Goal: Task Accomplishment & Management: Complete application form

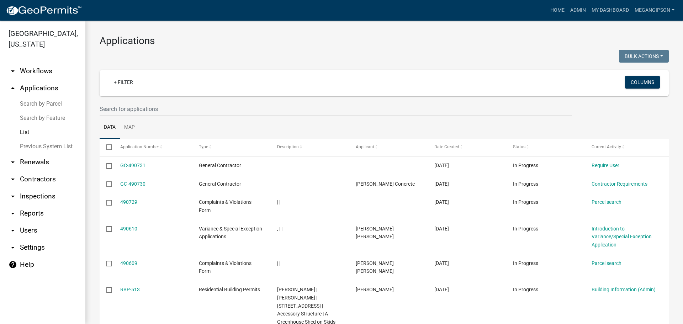
select select "3: 100"
click at [263, 38] on h3 "Applications" at bounding box center [384, 41] width 569 height 12
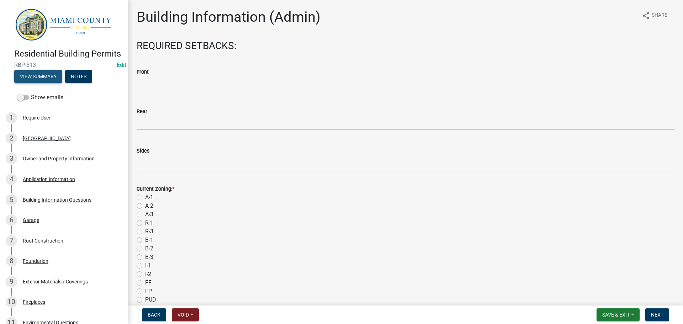
click at [44, 83] on button "View Summary" at bounding box center [38, 76] width 48 height 13
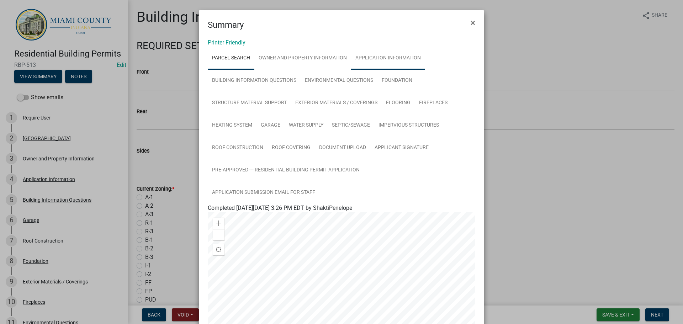
click at [417, 62] on link "Application Information" at bounding box center [388, 58] width 74 height 23
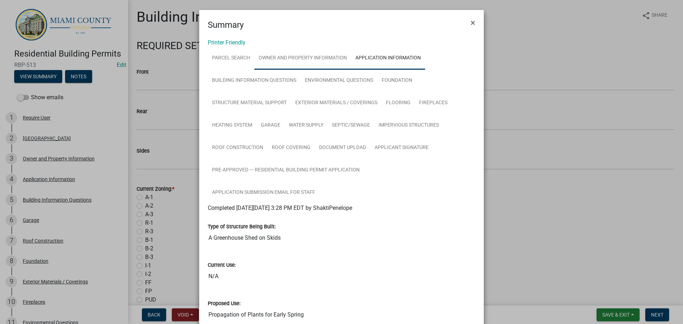
click at [305, 70] on link "Owner and Property Information" at bounding box center [302, 58] width 97 height 23
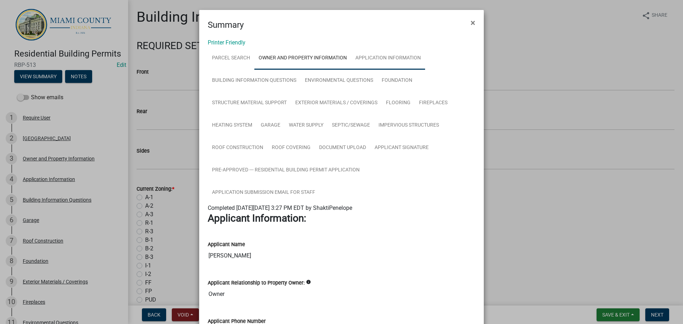
click at [413, 64] on link "Application Information" at bounding box center [388, 58] width 74 height 23
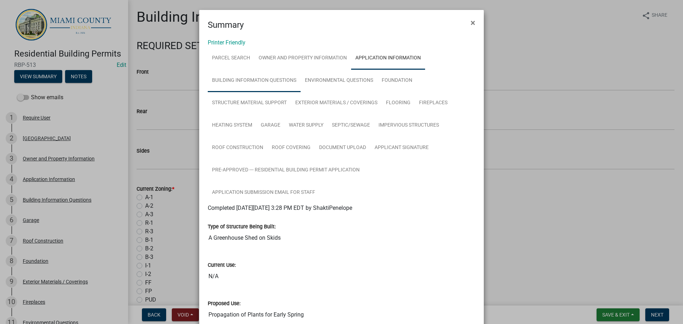
click at [273, 89] on link "Building Information Questions" at bounding box center [254, 80] width 93 height 23
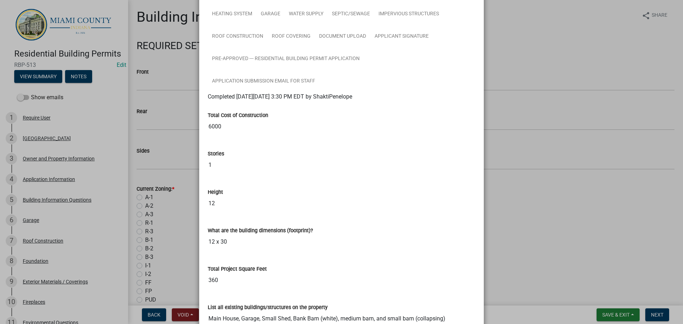
scroll to position [40, 0]
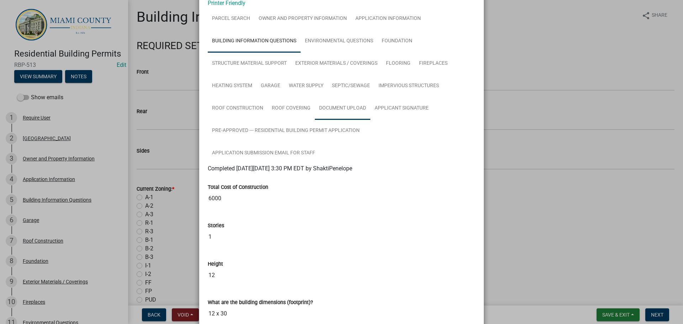
click at [371, 120] on link "Document Upload" at bounding box center [343, 108] width 56 height 23
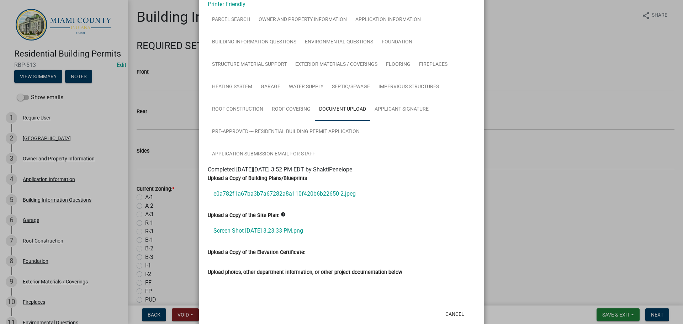
scroll to position [99, 0]
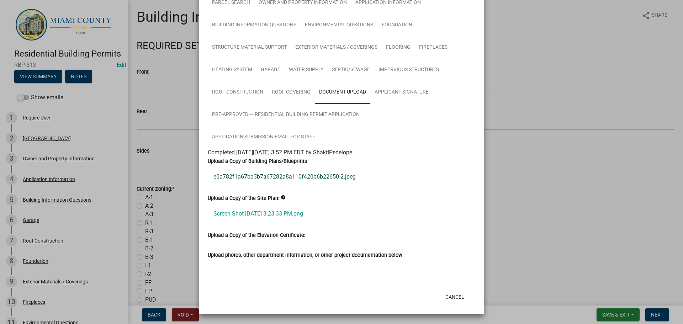
click at [278, 168] on link "e0a782f1a67ba3b7a67282a8a110f420b6b22650-2.jpeg" at bounding box center [342, 176] width 268 height 17
click at [264, 205] on link "Screen Shot 2025-10-09 at 3.23.33 PM.png" at bounding box center [342, 213] width 268 height 17
click at [453, 294] on button "Cancel" at bounding box center [455, 297] width 30 height 13
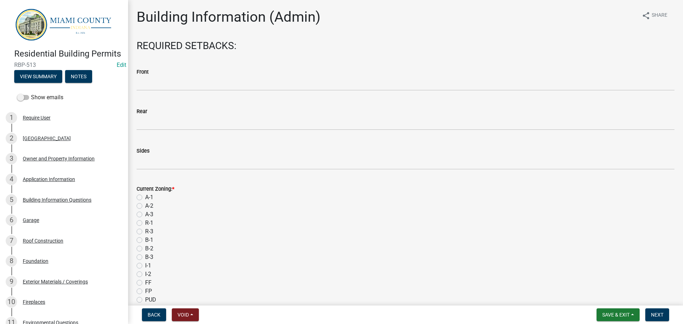
click at [145, 227] on label "R-1" at bounding box center [149, 223] width 8 height 9
click at [145, 224] on input "R-1" at bounding box center [147, 221] width 5 height 5
radio input "true"
drag, startPoint x: 625, startPoint y: 316, endPoint x: 616, endPoint y: 303, distance: 15.8
click at [625, 316] on button "Save & Exit" at bounding box center [618, 315] width 43 height 13
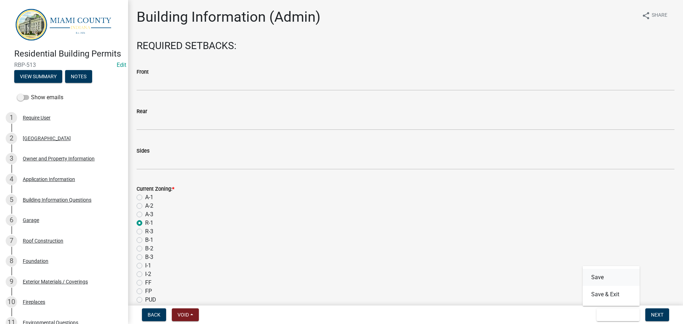
click at [596, 277] on button "Save" at bounding box center [611, 277] width 57 height 17
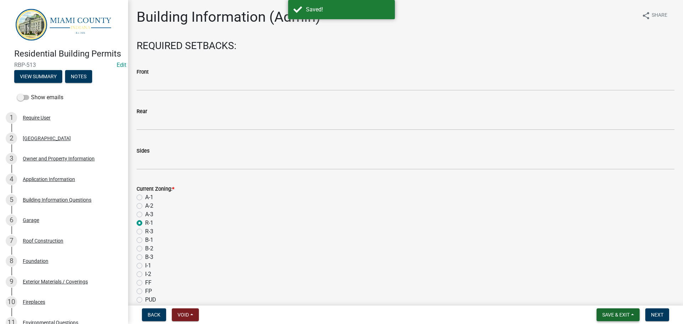
click at [623, 312] on span "Save & Exit" at bounding box center [616, 315] width 27 height 6
click at [608, 298] on button "Save & Exit" at bounding box center [611, 294] width 57 height 17
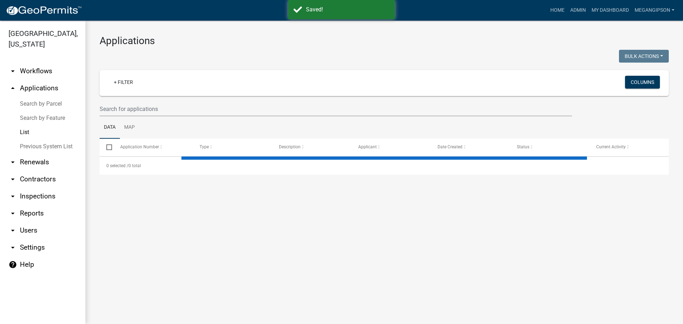
select select "3: 100"
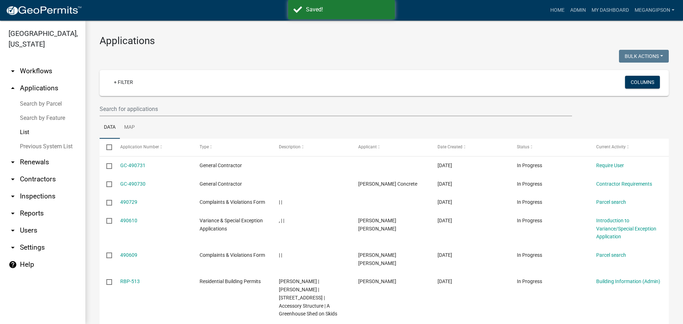
click at [271, 44] on h3 "Applications" at bounding box center [384, 41] width 569 height 12
click at [325, 47] on h3 "Applications" at bounding box center [384, 41] width 569 height 12
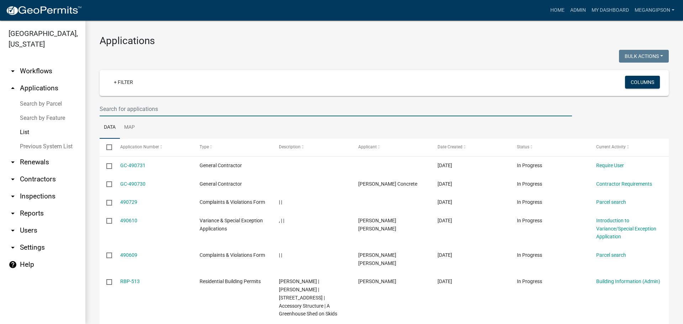
click at [169, 116] on input "text" at bounding box center [336, 109] width 473 height 15
type input "e"
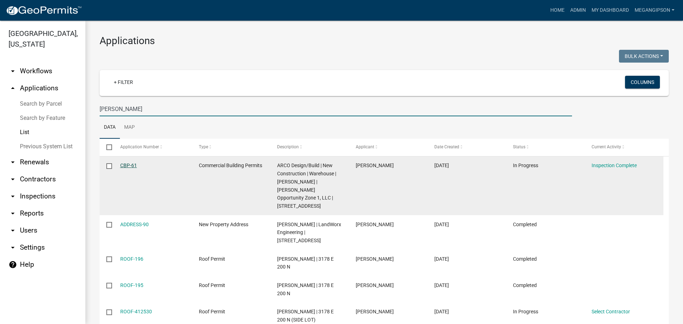
type input "keller"
click at [125, 168] on link "CBP-61" at bounding box center [128, 166] width 17 height 6
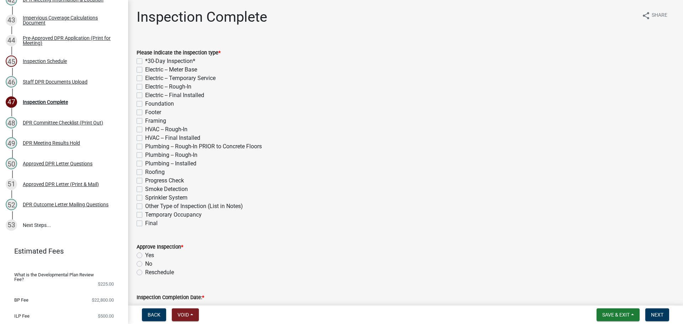
scroll to position [966, 0]
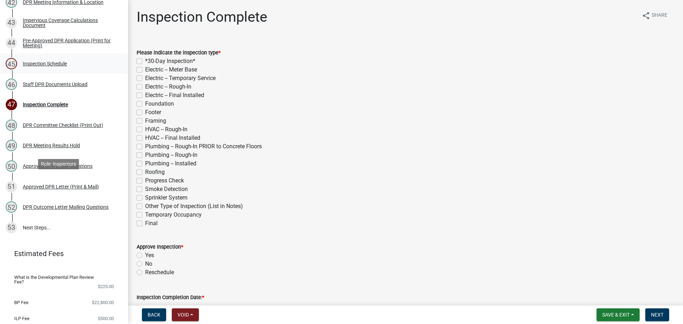
click at [64, 66] on div "Inspection Schedule" at bounding box center [45, 63] width 44 height 5
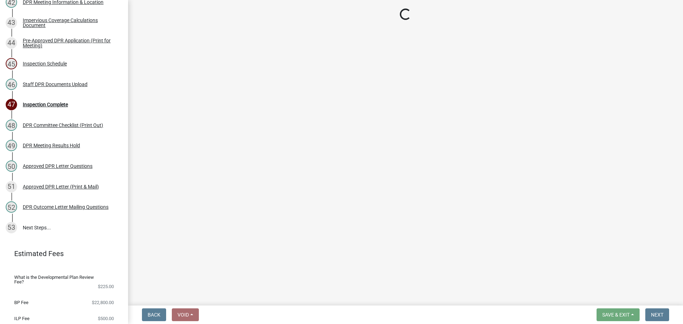
select select "fd764399-425f-46f4-9644-c410ce33bd5b"
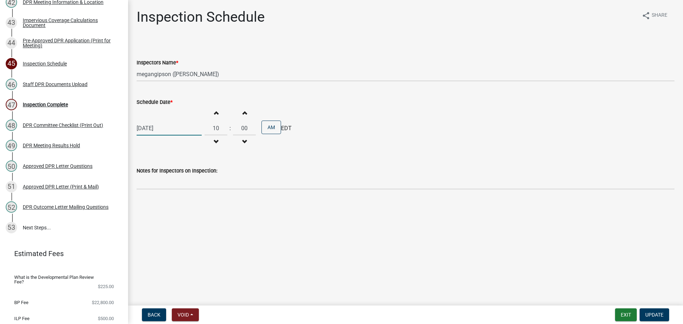
click at [166, 136] on div "08/12/2025" at bounding box center [169, 128] width 65 height 15
select select "8"
select select "2025"
click at [216, 155] on button "Next month" at bounding box center [212, 149] width 9 height 11
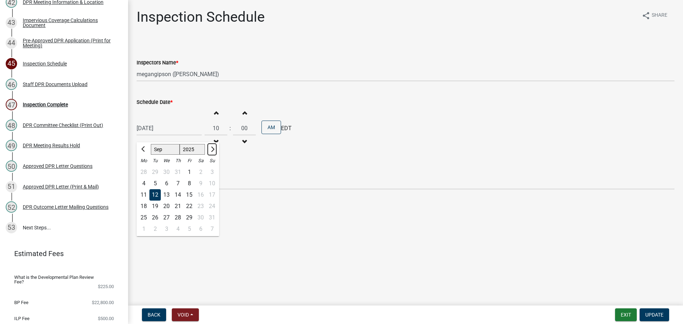
select select "10"
click at [158, 201] on div "14" at bounding box center [154, 194] width 11 height 11
type input "10/14/2025"
click at [653, 313] on span "Update" at bounding box center [655, 315] width 18 height 6
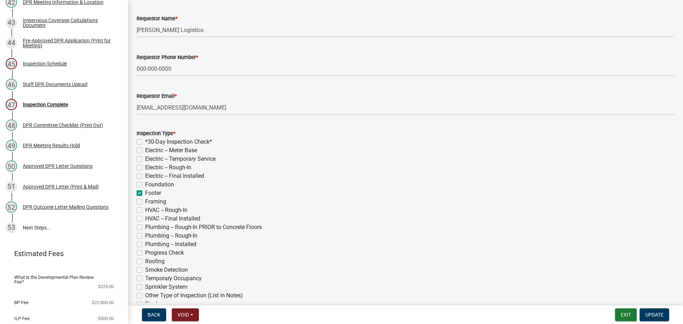
scroll to position [107, 0]
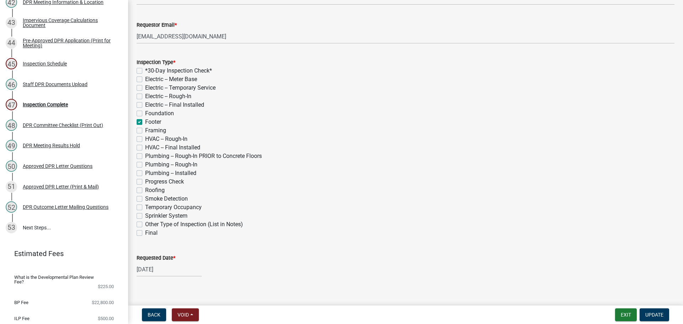
click at [145, 195] on label "Roofing" at bounding box center [155, 190] width 20 height 9
click at [145, 191] on input "Roofing" at bounding box center [147, 188] width 5 height 5
checkbox input "true"
checkbox input "false"
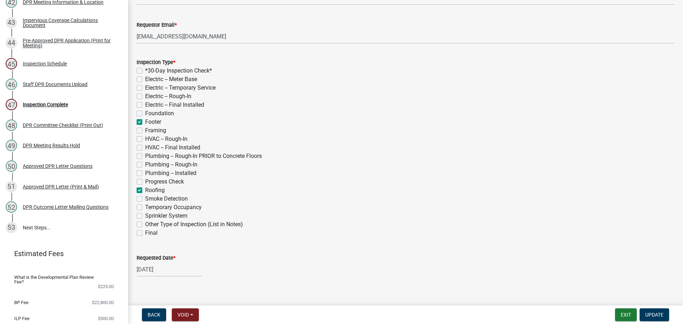
checkbox input "false"
checkbox input "true"
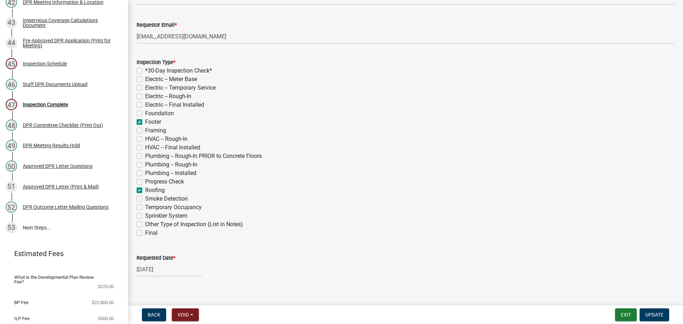
checkbox input "false"
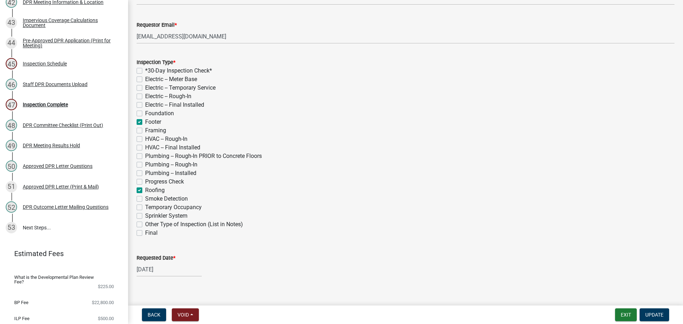
checkbox input "false"
checkbox input "true"
checkbox input "false"
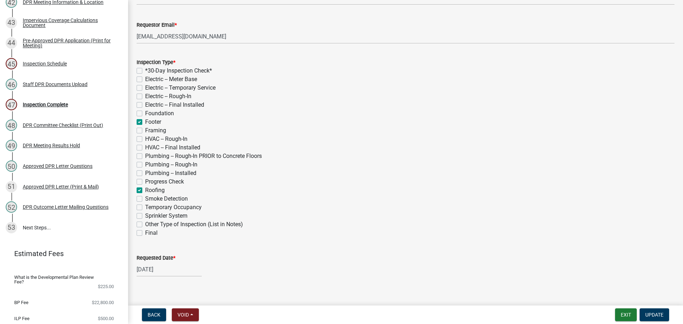
checkbox input "false"
click at [145, 126] on label "Footer" at bounding box center [153, 122] width 16 height 9
click at [145, 122] on input "Footer" at bounding box center [147, 120] width 5 height 5
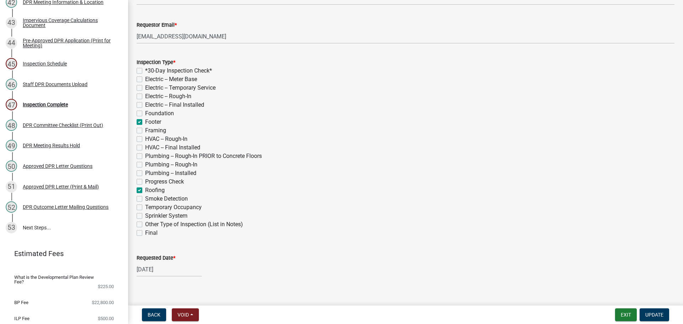
checkbox input "false"
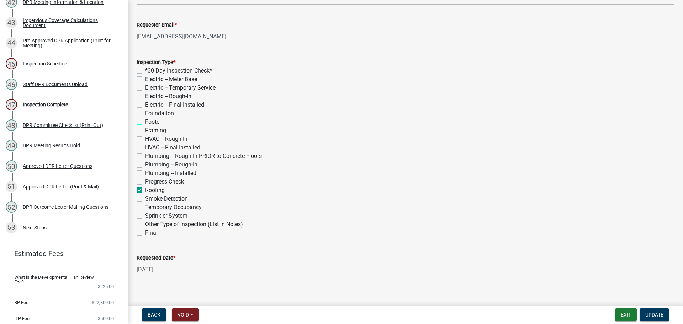
checkbox input "false"
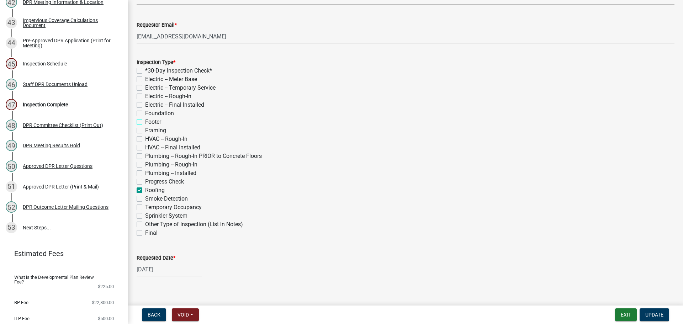
checkbox input "false"
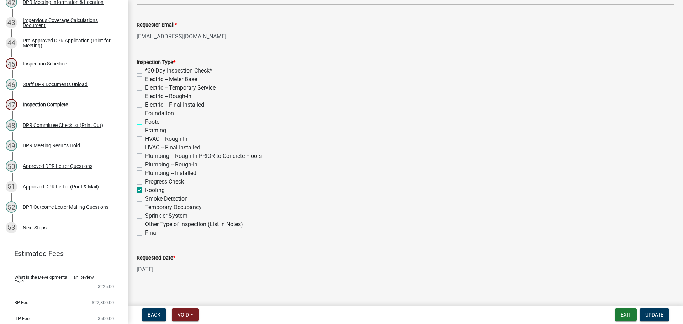
checkbox input "true"
checkbox input "false"
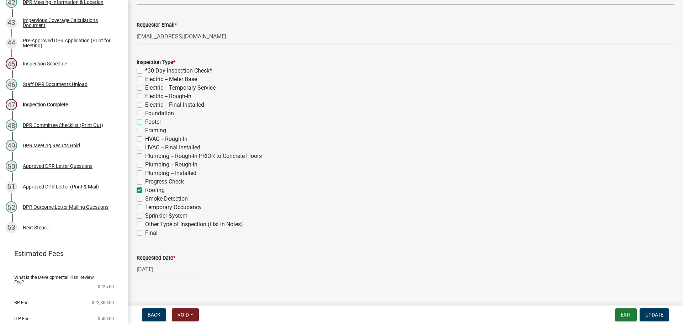
checkbox input "false"
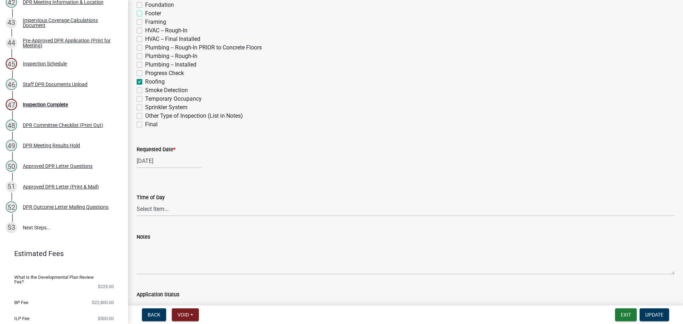
scroll to position [285, 0]
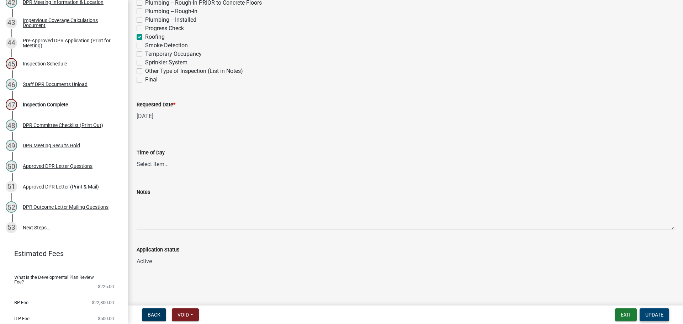
click at [657, 314] on span "Update" at bounding box center [655, 315] width 18 height 6
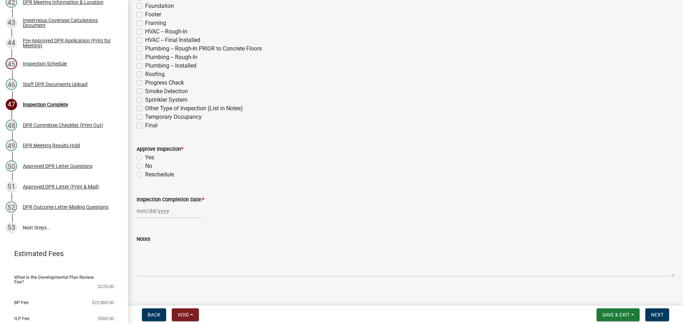
scroll to position [107, 0]
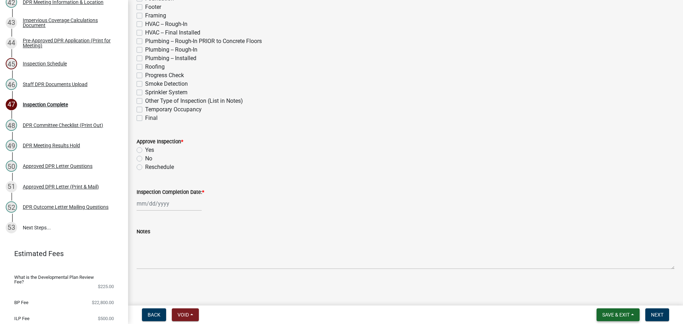
drag, startPoint x: 616, startPoint y: 319, endPoint x: 614, endPoint y: 314, distance: 5.1
click at [616, 319] on button "Save & Exit" at bounding box center [618, 315] width 43 height 13
click at [603, 293] on button "Save & Exit" at bounding box center [611, 294] width 57 height 17
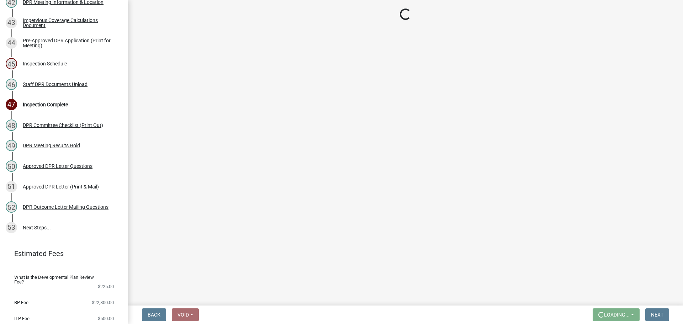
scroll to position [0, 0]
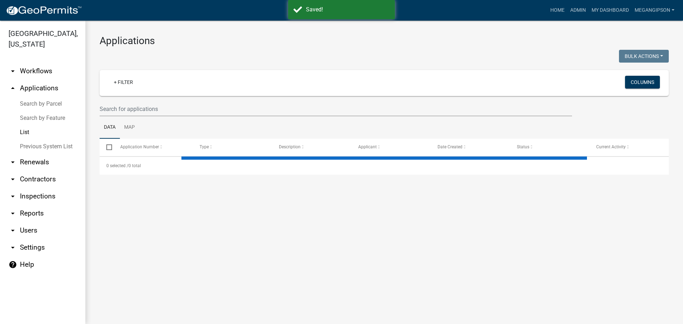
select select "3: 100"
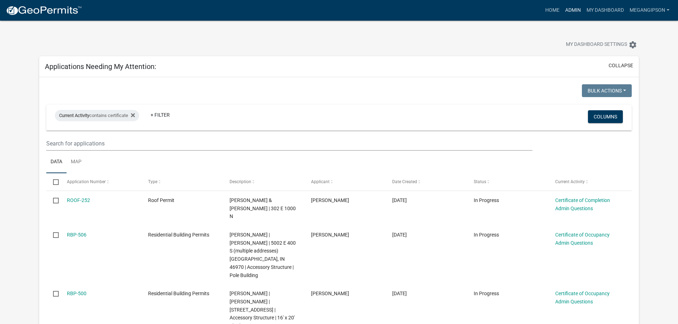
click at [562, 11] on link "Admin" at bounding box center [572, 11] width 21 height 14
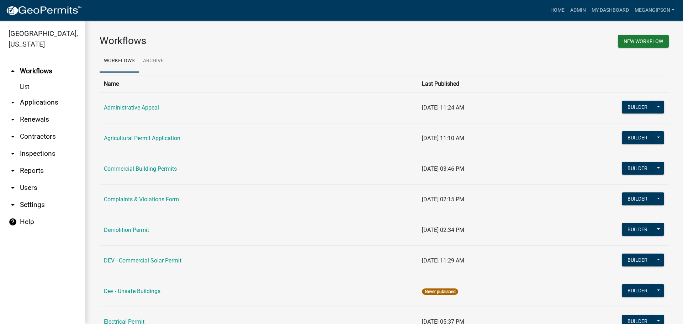
click at [51, 111] on link "arrow_drop_down Applications" at bounding box center [42, 102] width 85 height 17
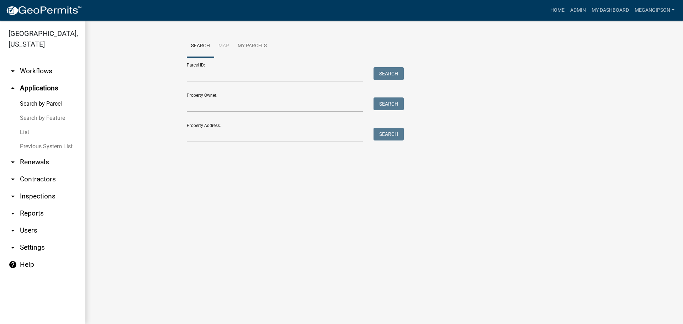
click at [40, 140] on link "List" at bounding box center [42, 132] width 85 height 14
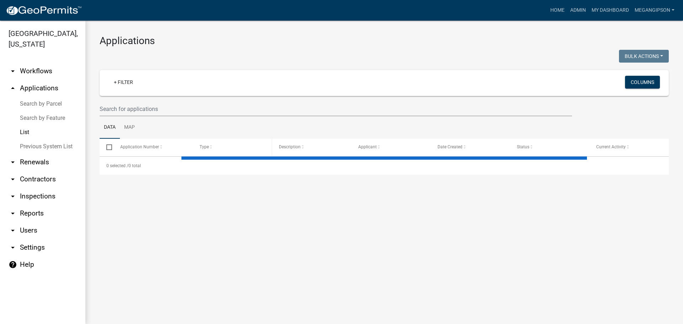
select select "3: 100"
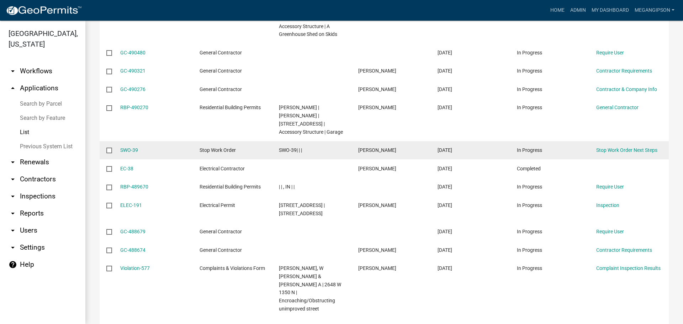
scroll to position [285, 0]
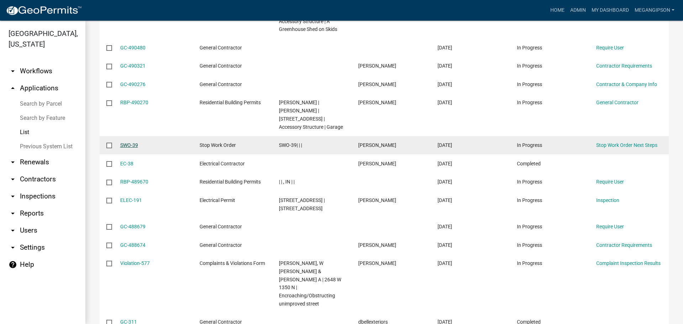
click at [128, 148] on link "SWO-39" at bounding box center [129, 145] width 18 height 6
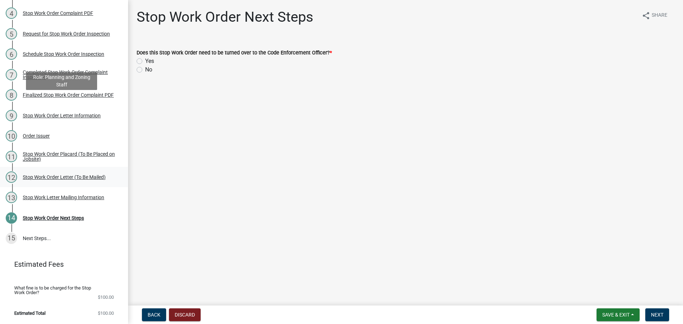
scroll to position [214, 0]
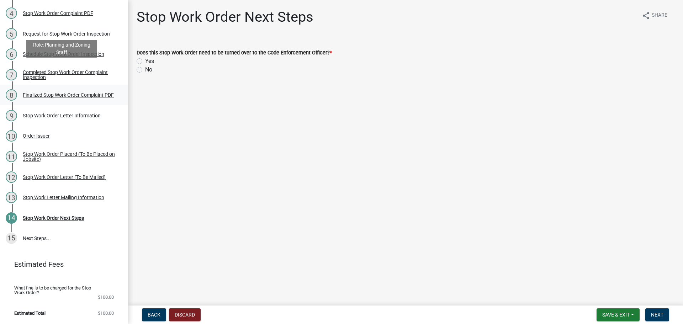
click at [70, 93] on div "Finalized Stop Work Order Complaint PDF" at bounding box center [68, 95] width 91 height 5
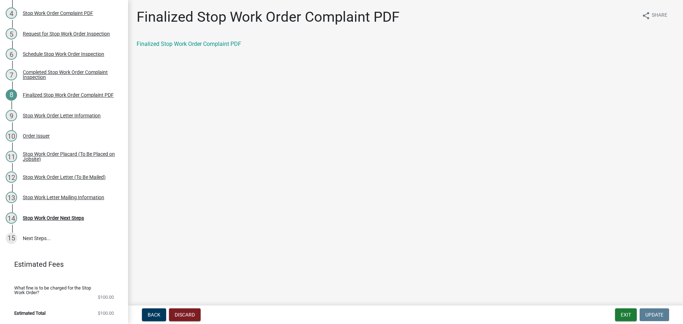
click at [235, 43] on div "Finalized Stop Work Order Complaint PDF share Share Finalized Stop Work Order C…" at bounding box center [405, 35] width 549 height 52
click at [233, 46] on link "Finalized Stop Work Order Complaint PDF" at bounding box center [189, 44] width 105 height 7
click at [615, 315] on button "Exit" at bounding box center [626, 315] width 22 height 13
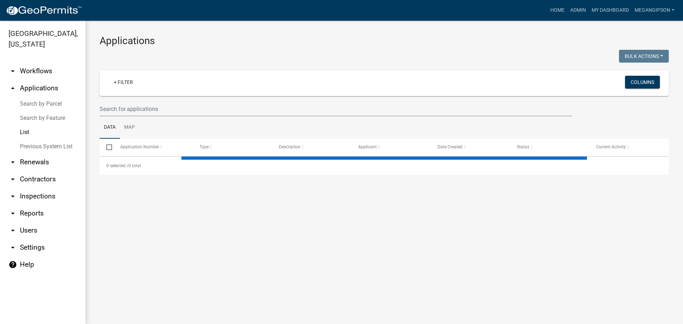
select select "3: 100"
